Goal: Navigation & Orientation: Find specific page/section

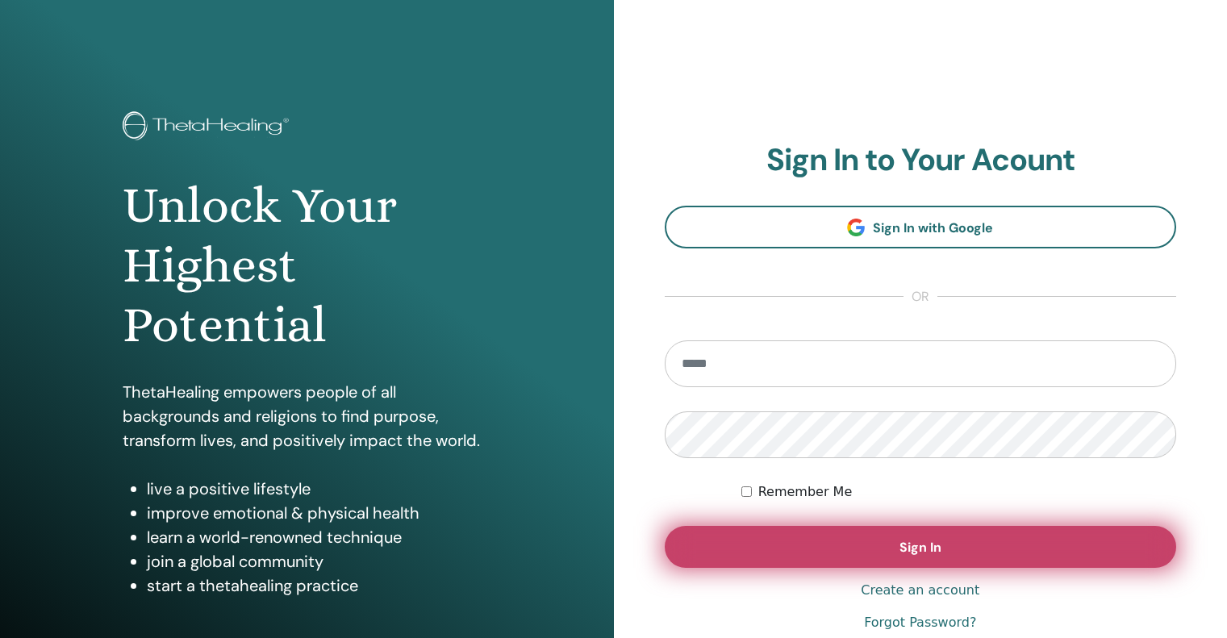
type input "**********"
click at [800, 560] on button "Sign In" at bounding box center [921, 547] width 512 height 42
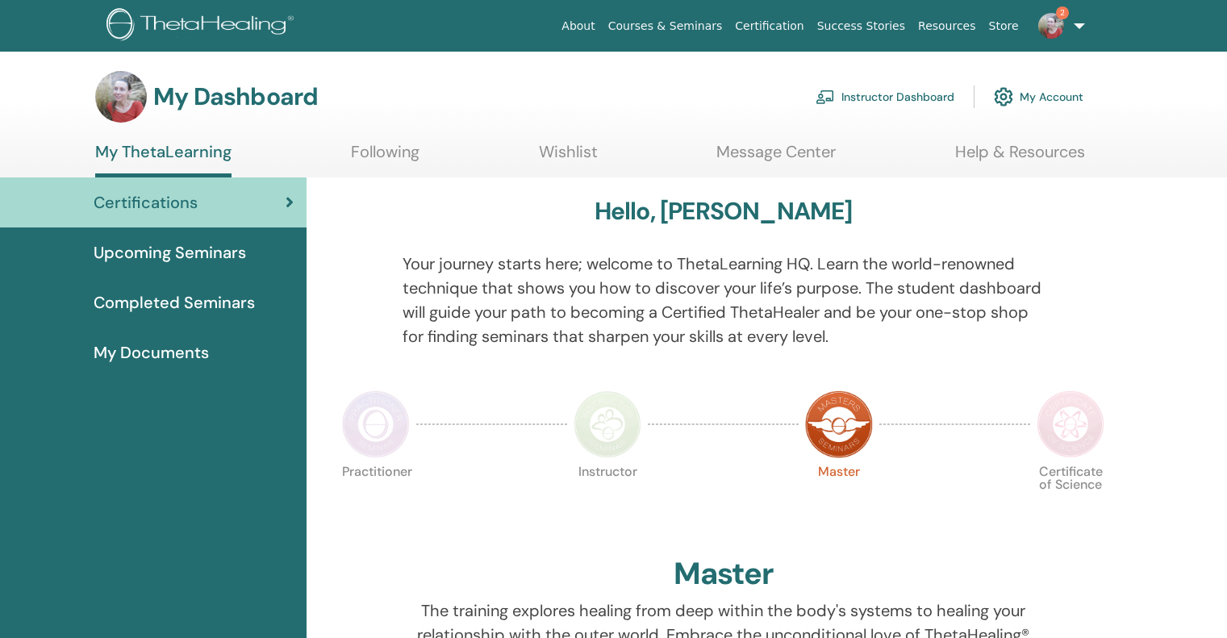
click at [201, 246] on span "Upcoming Seminars" at bounding box center [170, 252] width 152 height 24
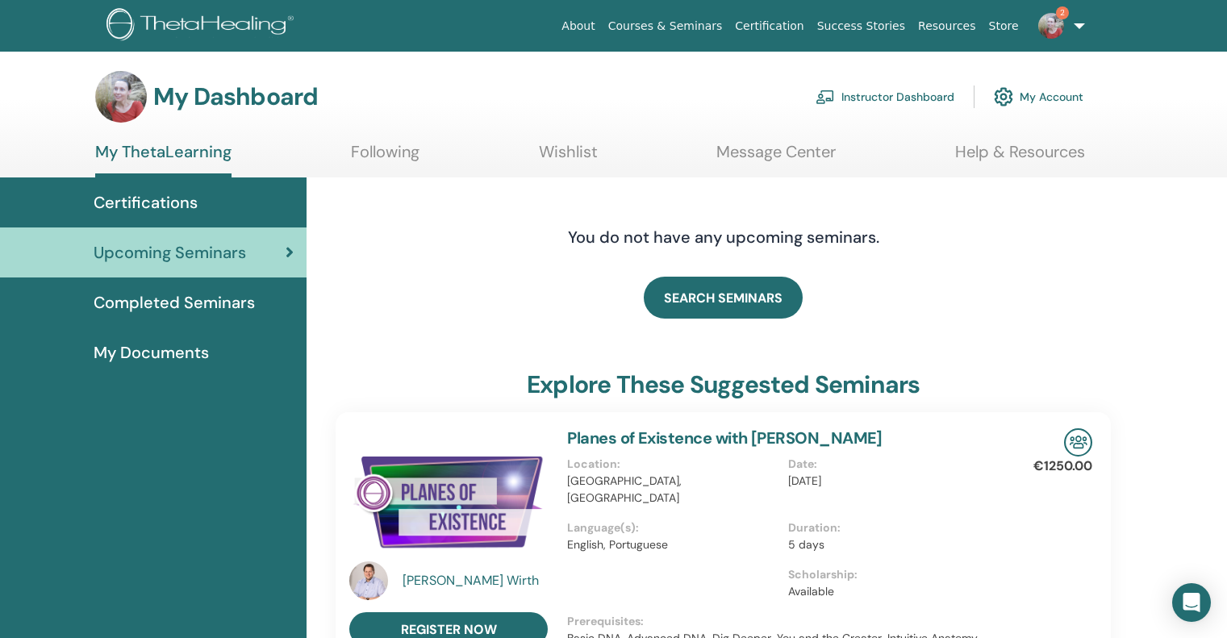
click at [904, 88] on link "Instructor Dashboard" at bounding box center [884, 96] width 139 height 35
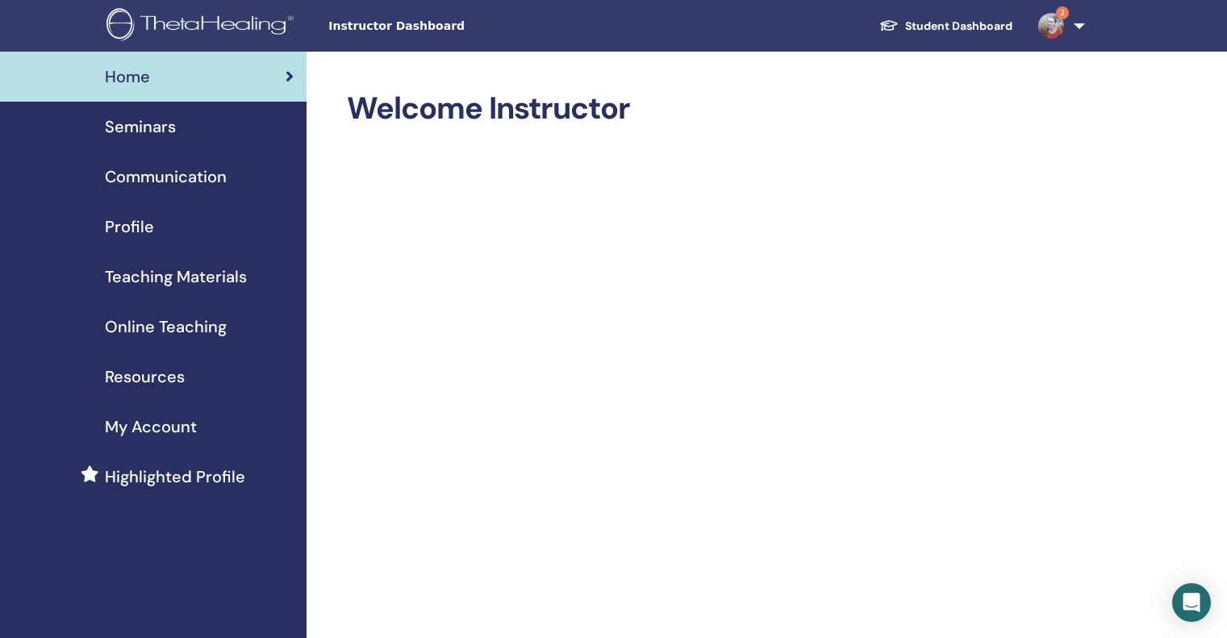
click at [152, 124] on span "Seminars" at bounding box center [140, 127] width 71 height 24
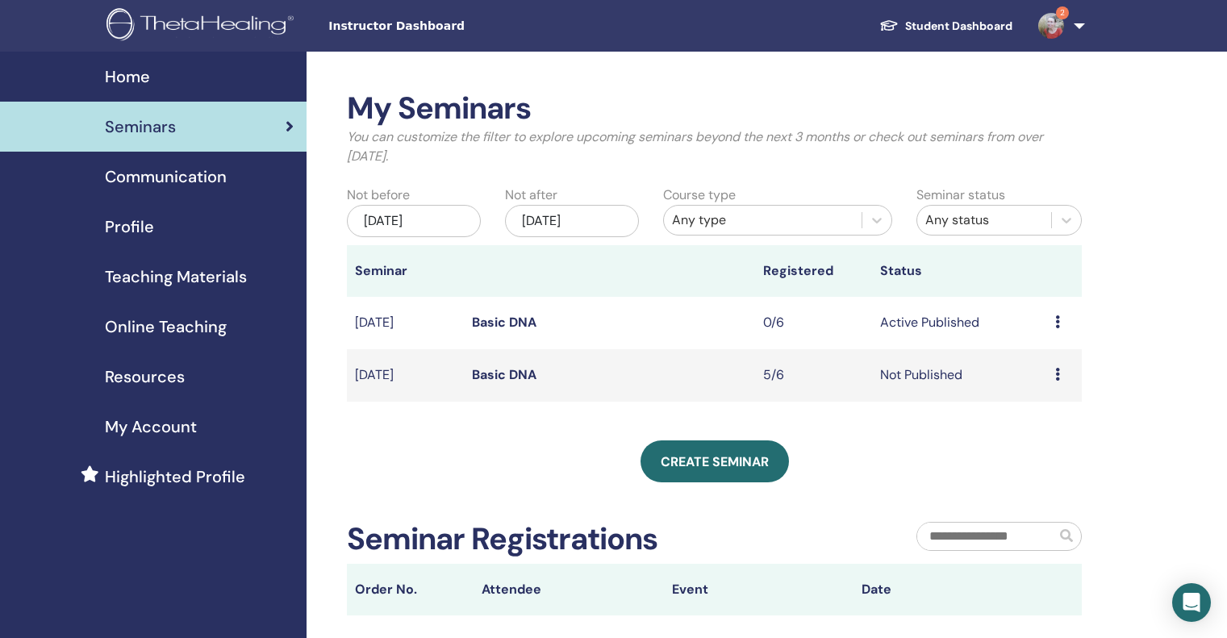
click at [1042, 25] on img at bounding box center [1051, 26] width 26 height 26
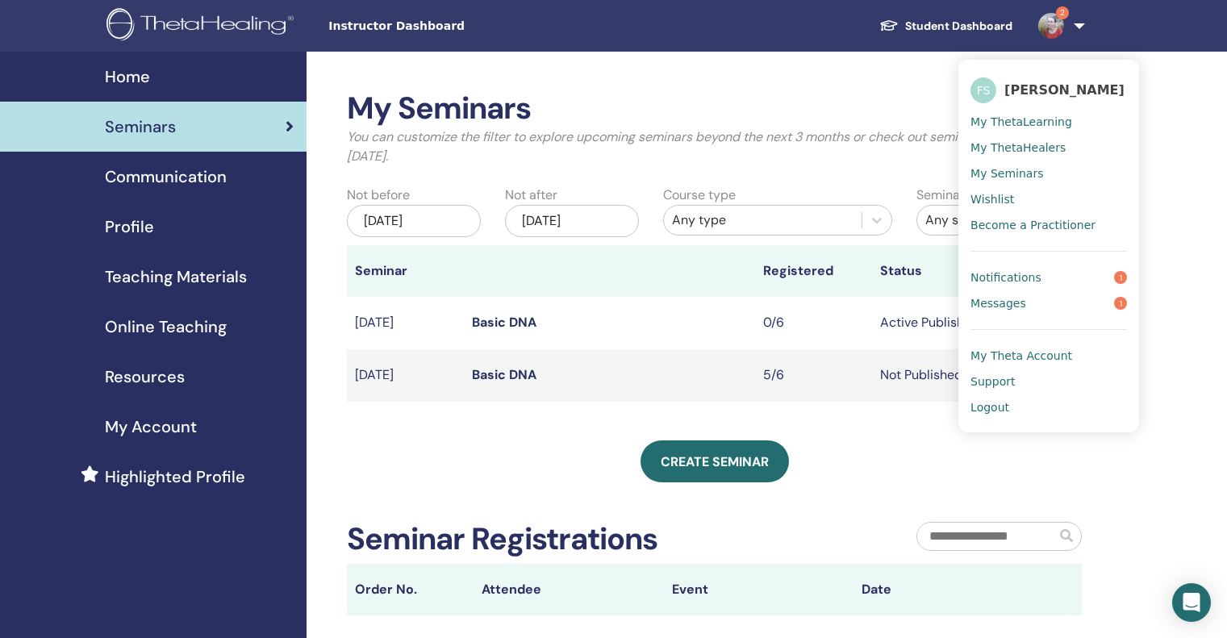
click at [1011, 139] on link "My ThetaHealers" at bounding box center [1048, 148] width 156 height 26
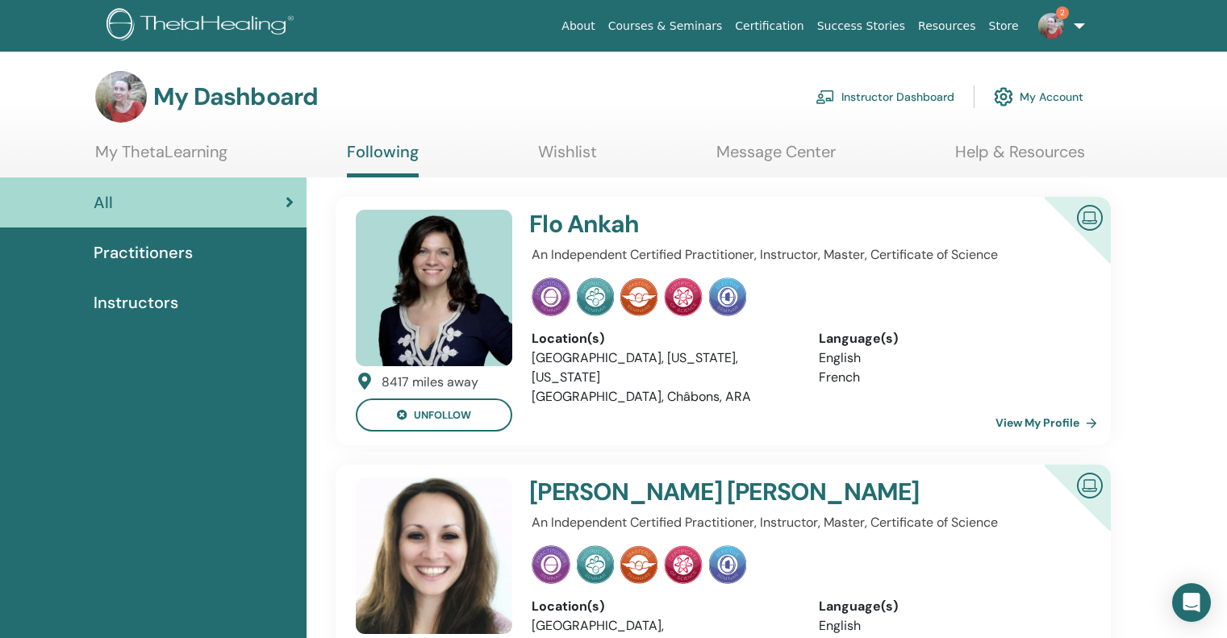
click at [1010, 25] on link "Store" at bounding box center [1003, 26] width 43 height 30
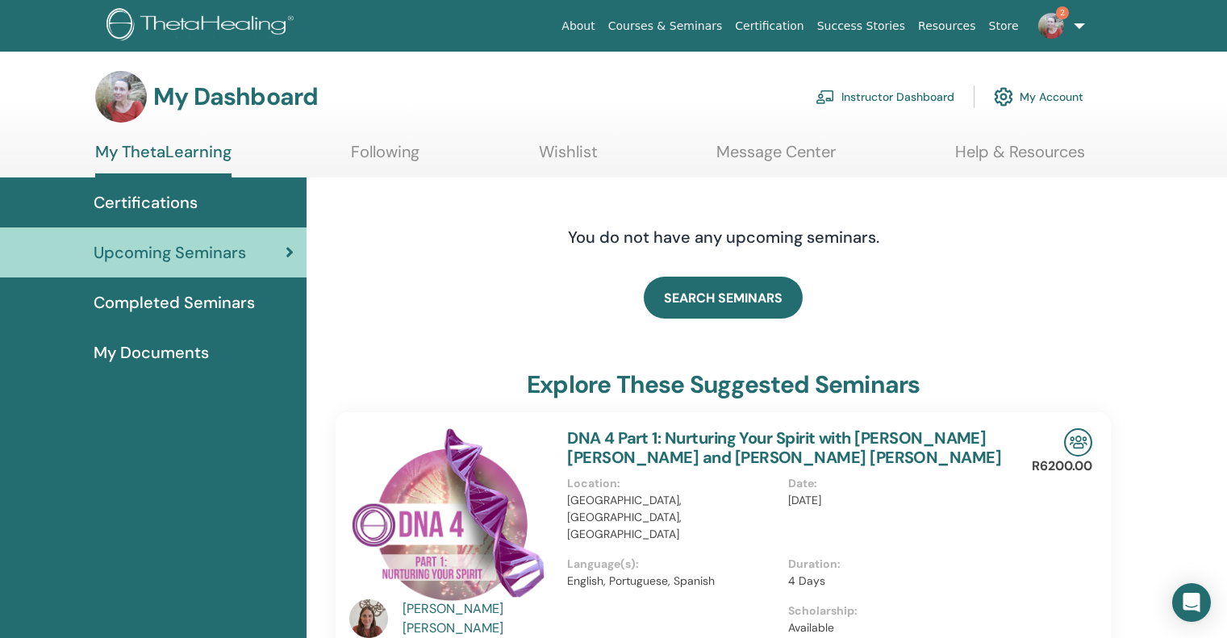
click at [1037, 95] on link "My Account" at bounding box center [1039, 96] width 90 height 35
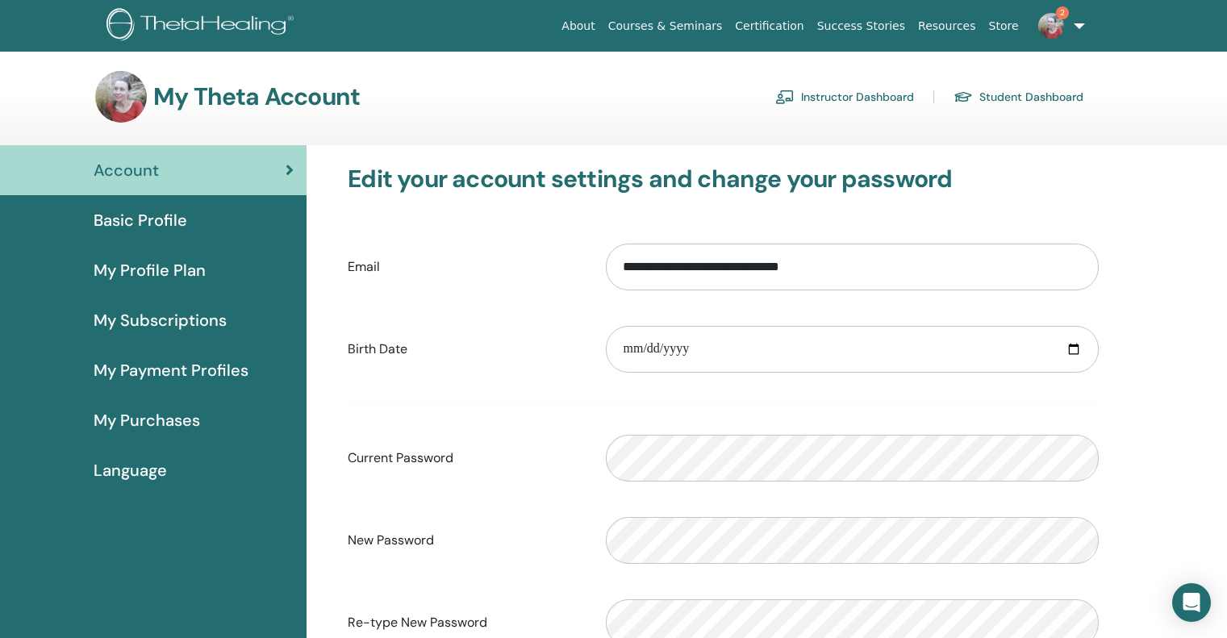
click at [711, 25] on link "Courses & Seminars" at bounding box center [665, 26] width 127 height 30
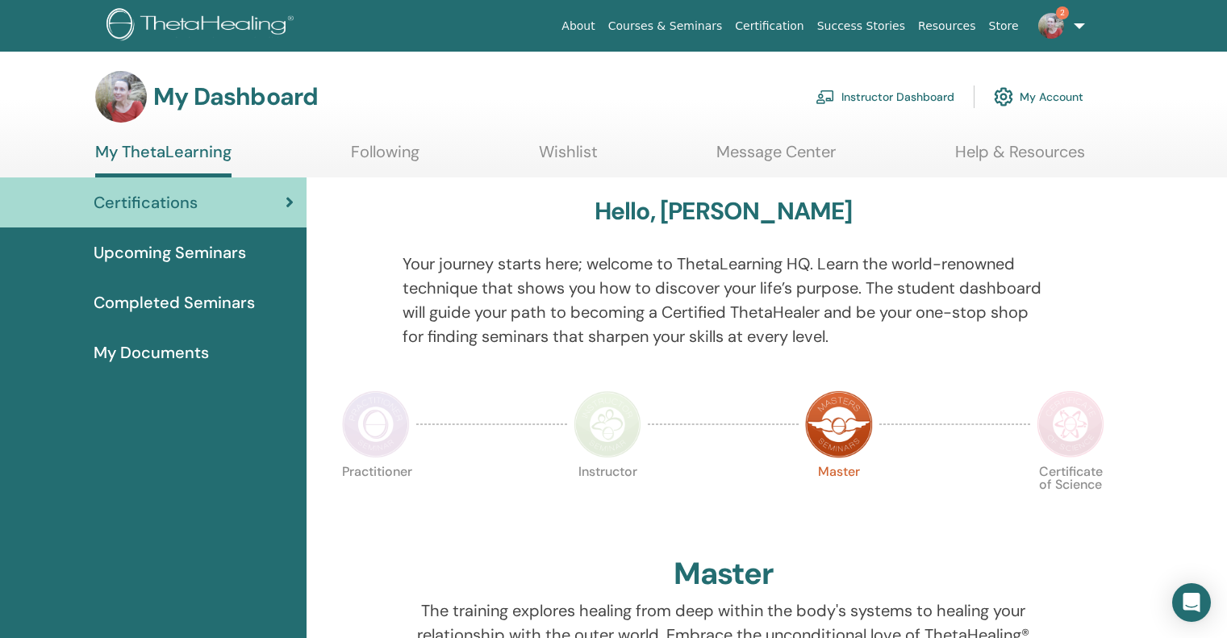
click at [199, 252] on span "Upcoming Seminars" at bounding box center [170, 252] width 152 height 24
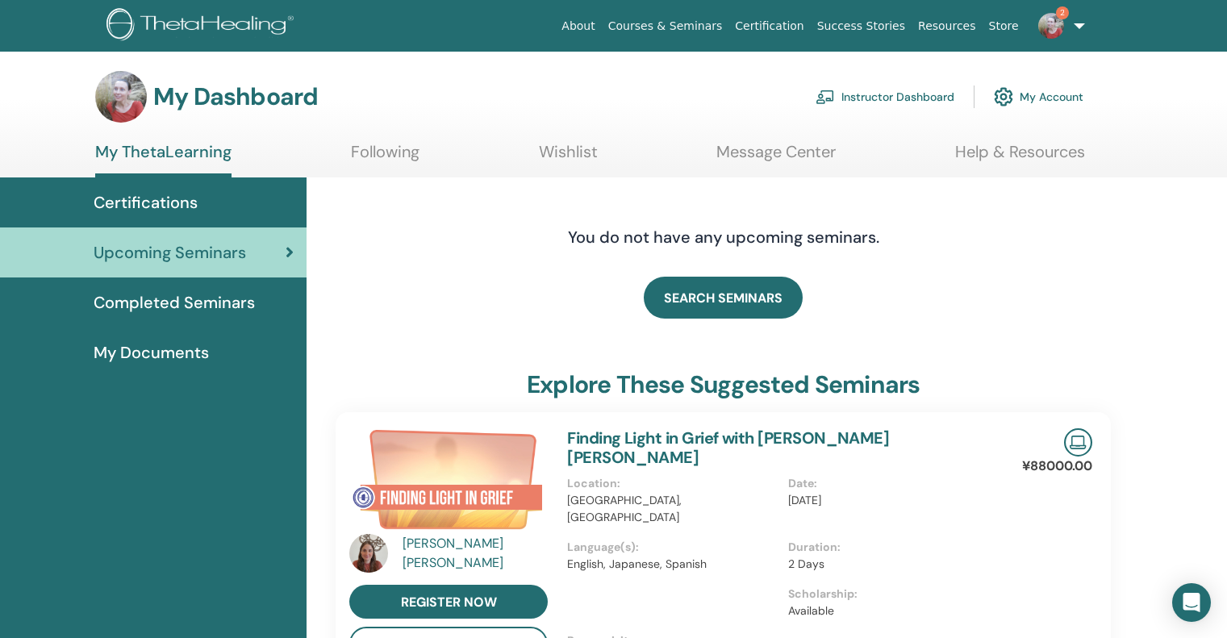
click at [688, 24] on link "Courses & Seminars" at bounding box center [665, 26] width 127 height 30
